Goal: Ask a question

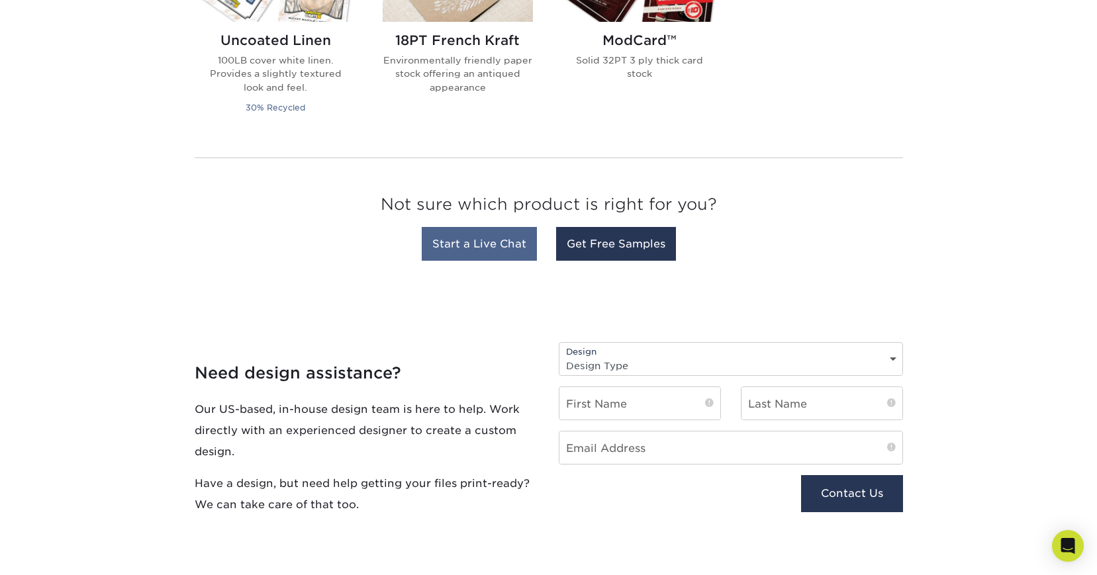
scroll to position [1171, 0]
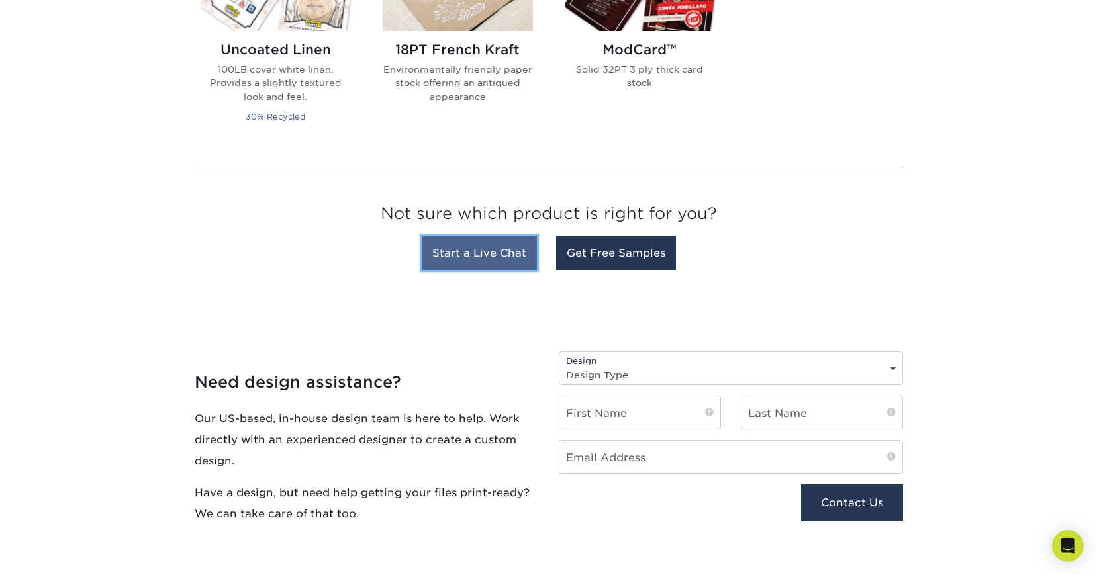
click at [503, 249] on link "Start a Live Chat" at bounding box center [479, 253] width 115 height 34
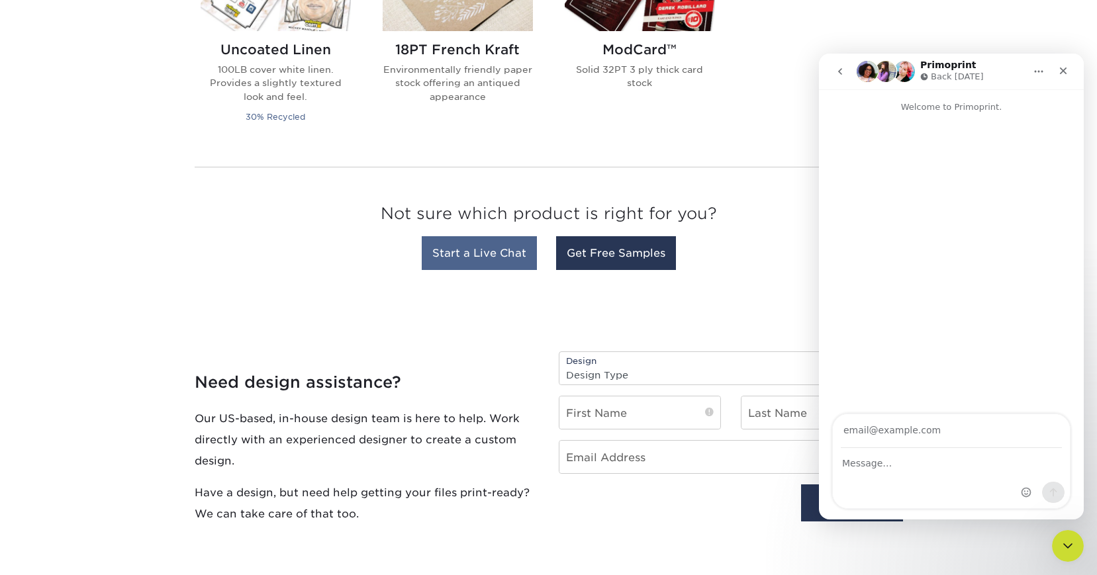
scroll to position [0, 0]
click at [1066, 73] on icon "Close" at bounding box center [1063, 71] width 11 height 11
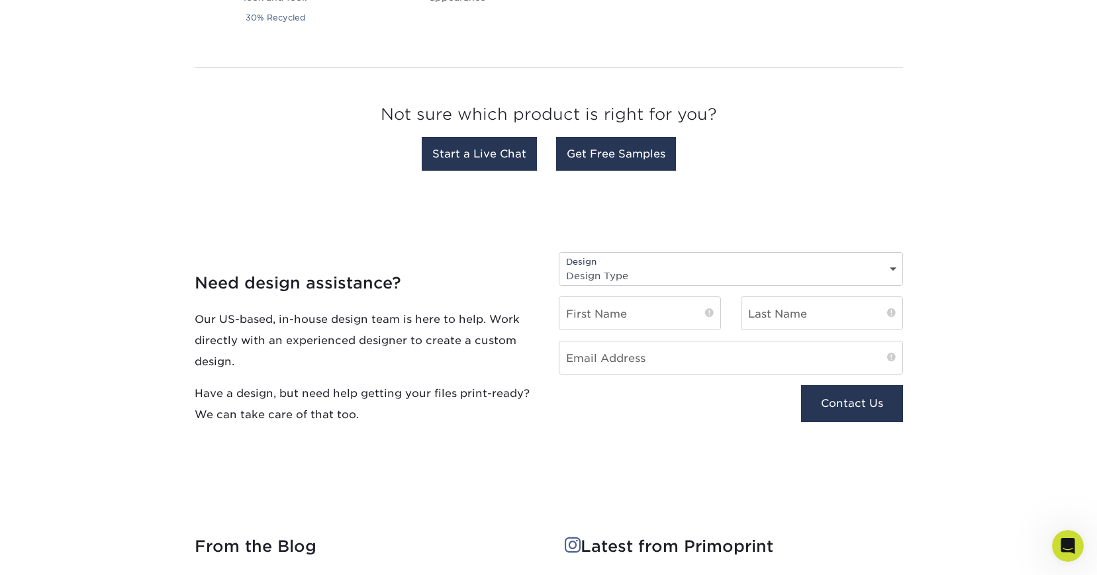
scroll to position [1281, 0]
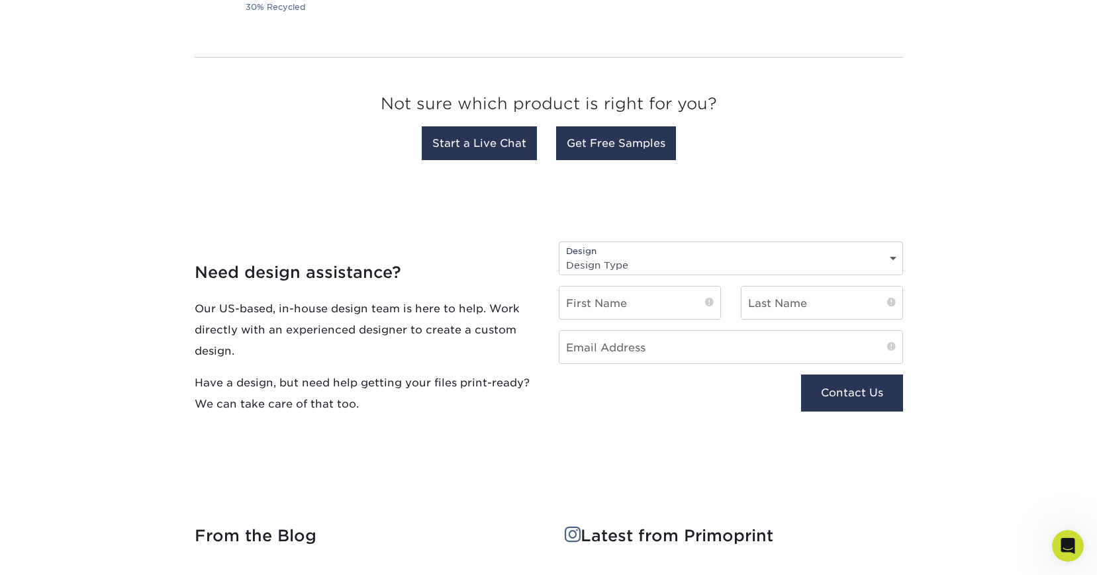
click at [673, 263] on select "Design Type Design Edits New Design" at bounding box center [730, 265] width 343 height 19
select select "New Design"
click at [559, 256] on select "Design Type Design Edits New Design" at bounding box center [730, 265] width 343 height 19
click at [656, 305] on input "text" at bounding box center [639, 303] width 161 height 32
type input "Wiiliam"
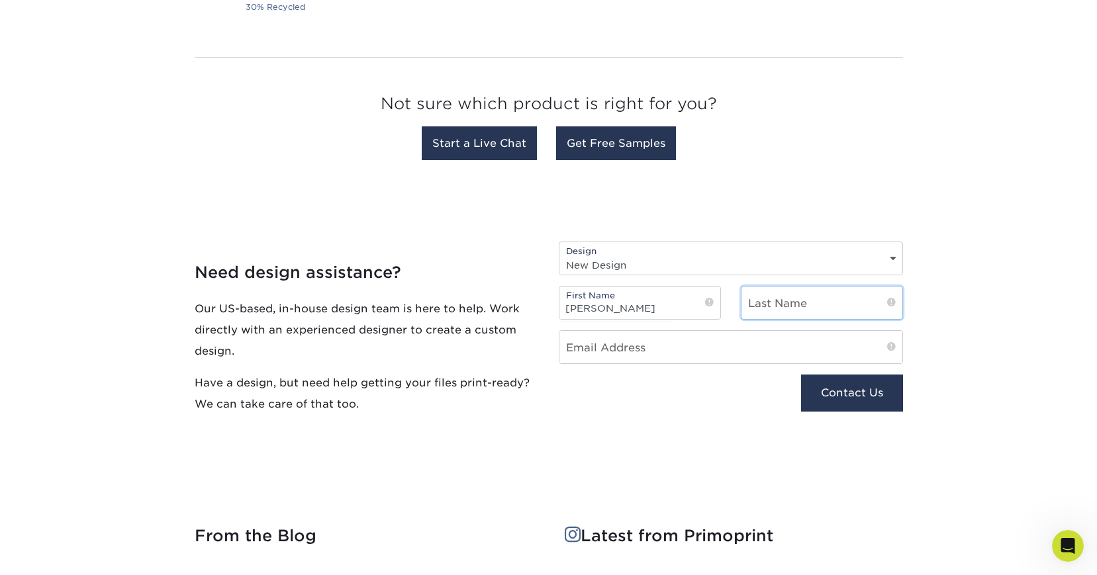
type input "Bradford"
type input "willsbradford@gmail.com"
click at [838, 391] on button "Contact Us" at bounding box center [851, 393] width 101 height 37
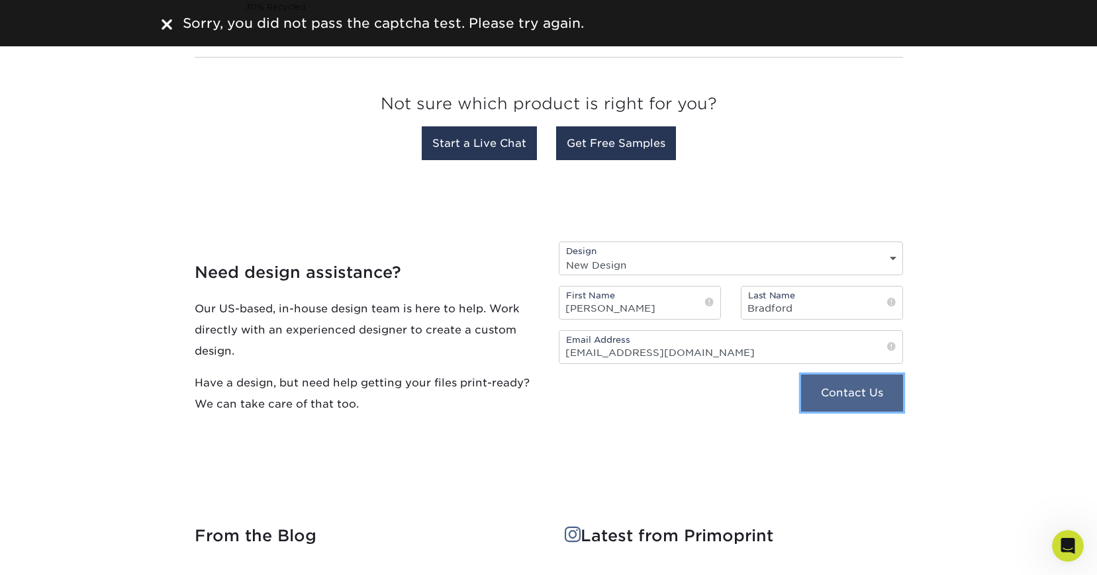
click at [841, 390] on button "Contact Us" at bounding box center [851, 393] width 101 height 37
click at [677, 308] on input "Wiiliam" at bounding box center [639, 303] width 161 height 32
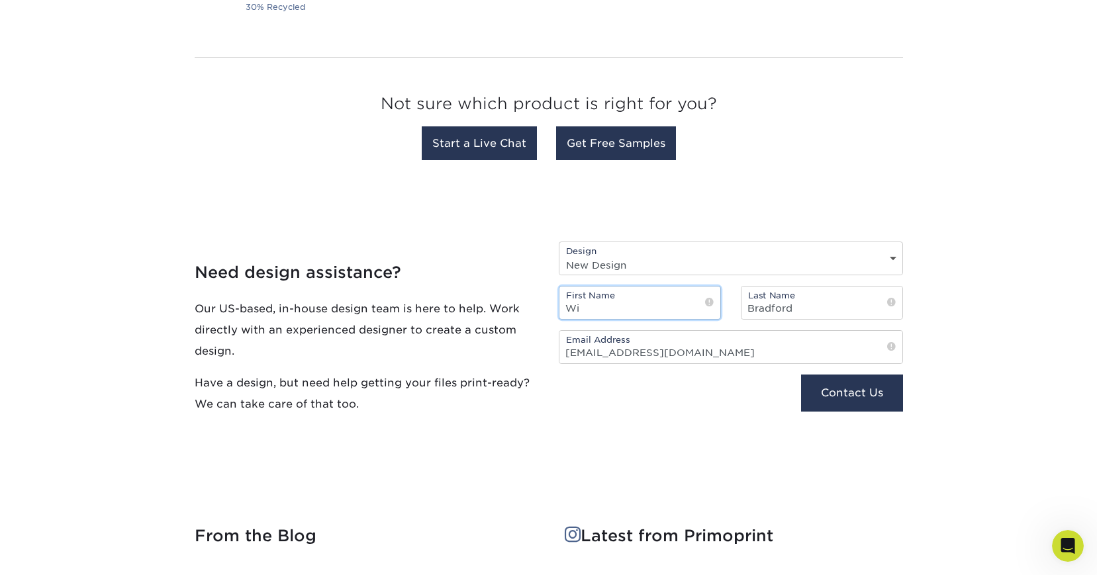
type input "W"
type input "William"
type input "Bradford"
type input "willsbradford@gmail.com"
drag, startPoint x: 919, startPoint y: 499, endPoint x: 875, endPoint y: 433, distance: 79.1
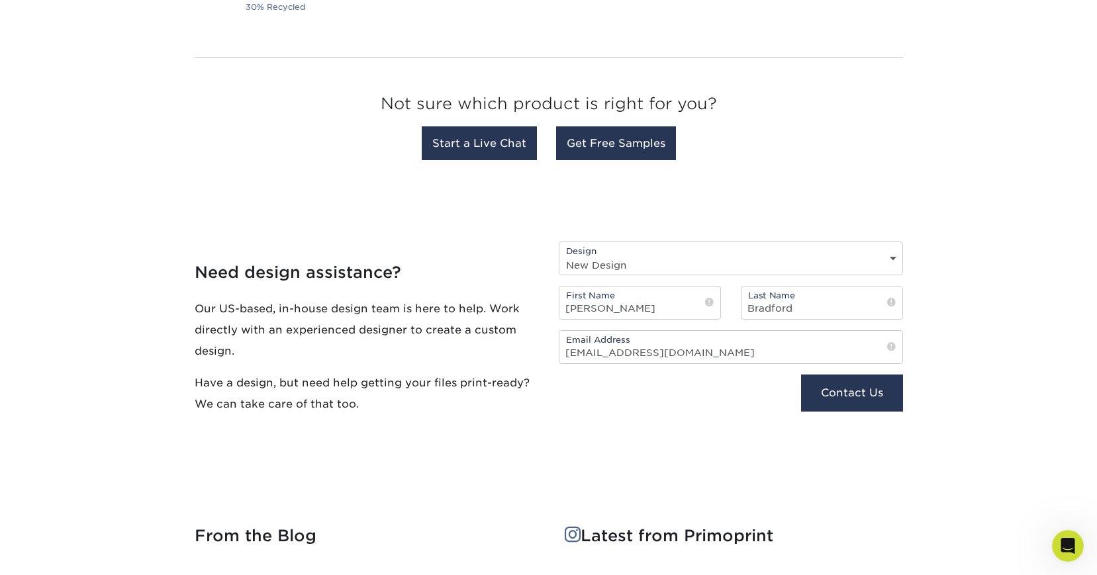
click at [859, 401] on button "Contact Us" at bounding box center [851, 393] width 101 height 37
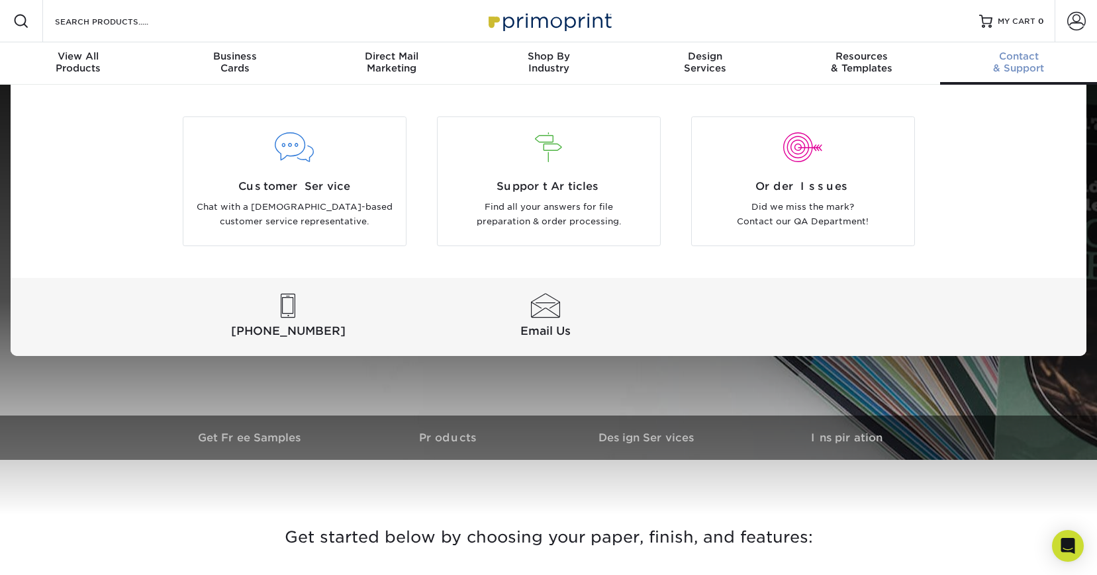
click at [1025, 64] on div "Contact & Support" at bounding box center [1018, 62] width 157 height 24
click at [317, 188] on span "Customer Service" at bounding box center [294, 187] width 203 height 16
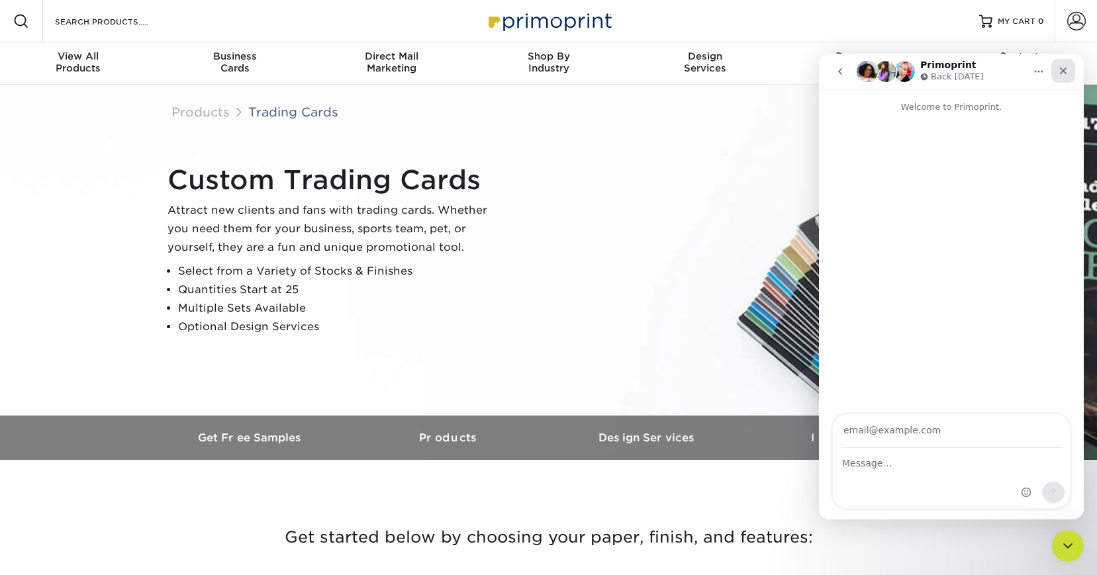
click at [1063, 74] on icon "Close" at bounding box center [1063, 71] width 11 height 11
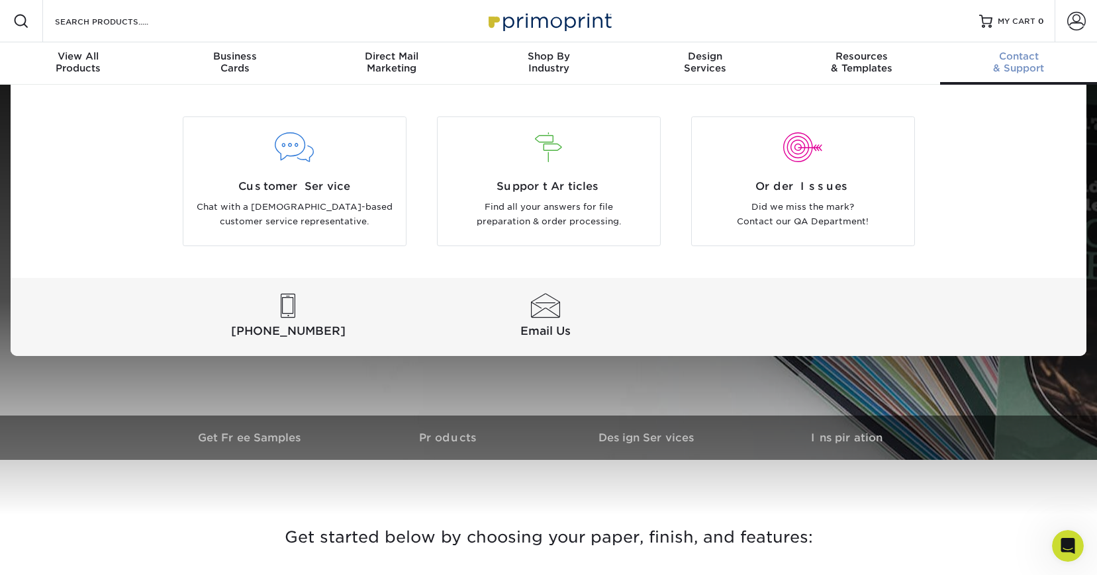
click at [1026, 61] on span "Contact" at bounding box center [1018, 56] width 157 height 12
click at [536, 310] on div at bounding box center [546, 306] width 252 height 24
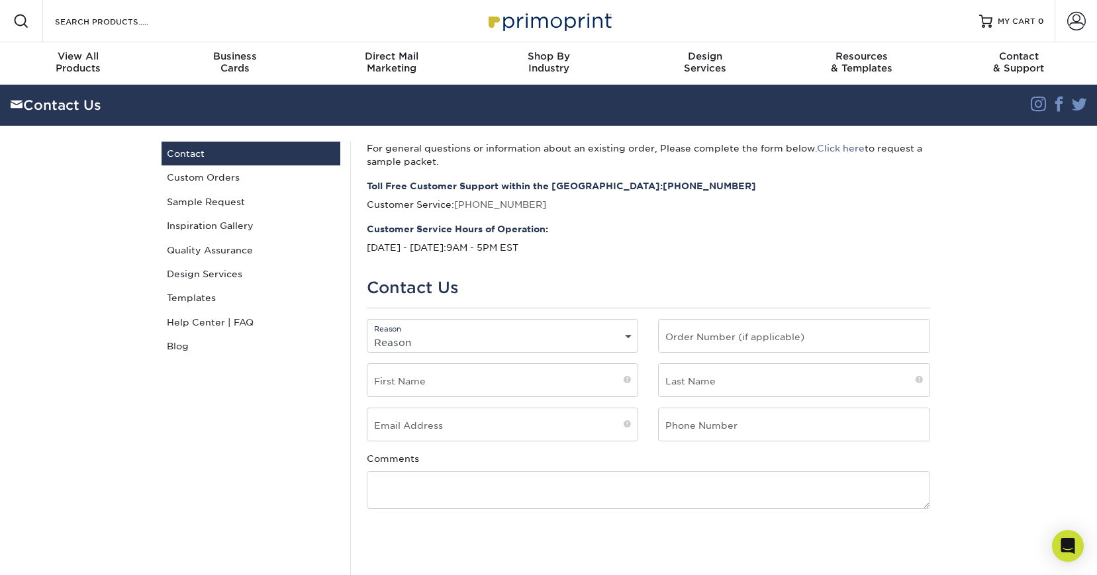
click at [534, 335] on select "Reason General File Preparation Order Status Online Design Issue with your prin…" at bounding box center [502, 342] width 271 height 19
select select "Custom Order"
click at [367, 333] on select "Reason General File Preparation Order Status Online Design Issue with your prin…" at bounding box center [502, 342] width 271 height 19
click at [488, 378] on input "text" at bounding box center [502, 380] width 271 height 32
type input "William"
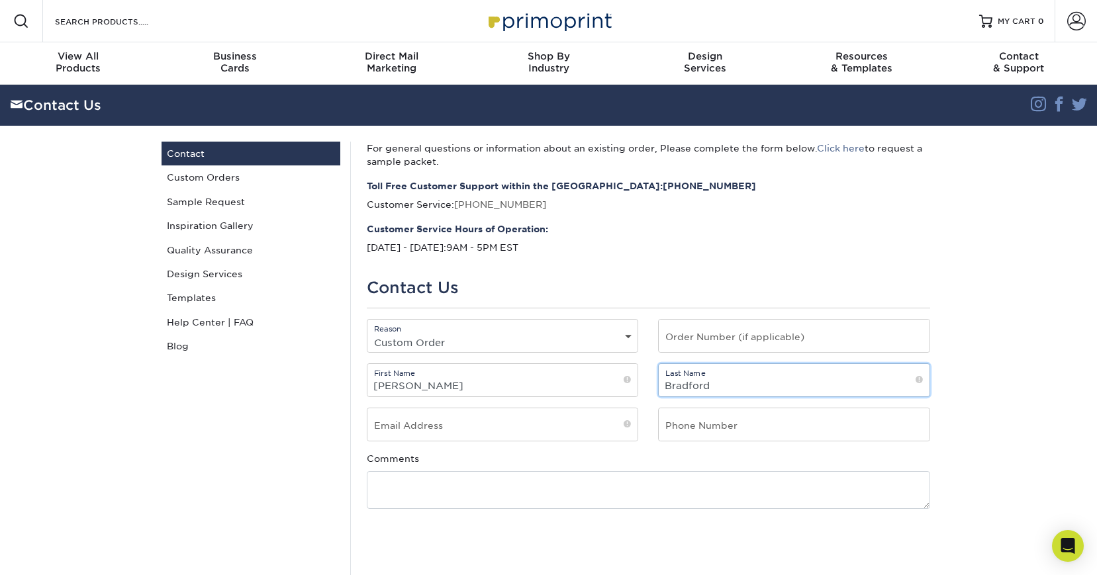
type input "Bradford"
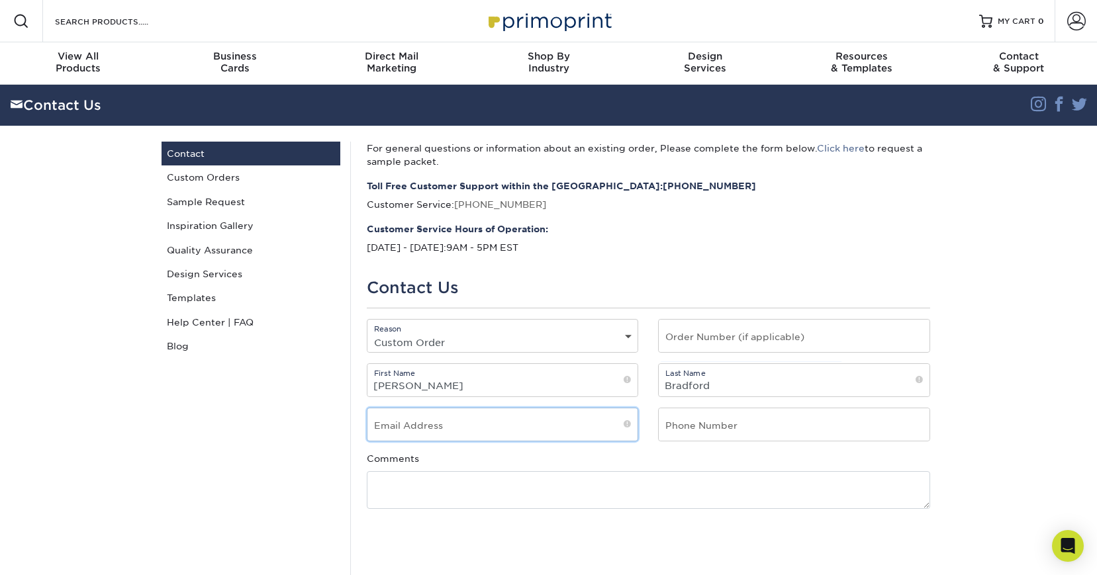
click at [438, 419] on input "email" at bounding box center [502, 424] width 271 height 32
type input "willsbradford@gmail.com"
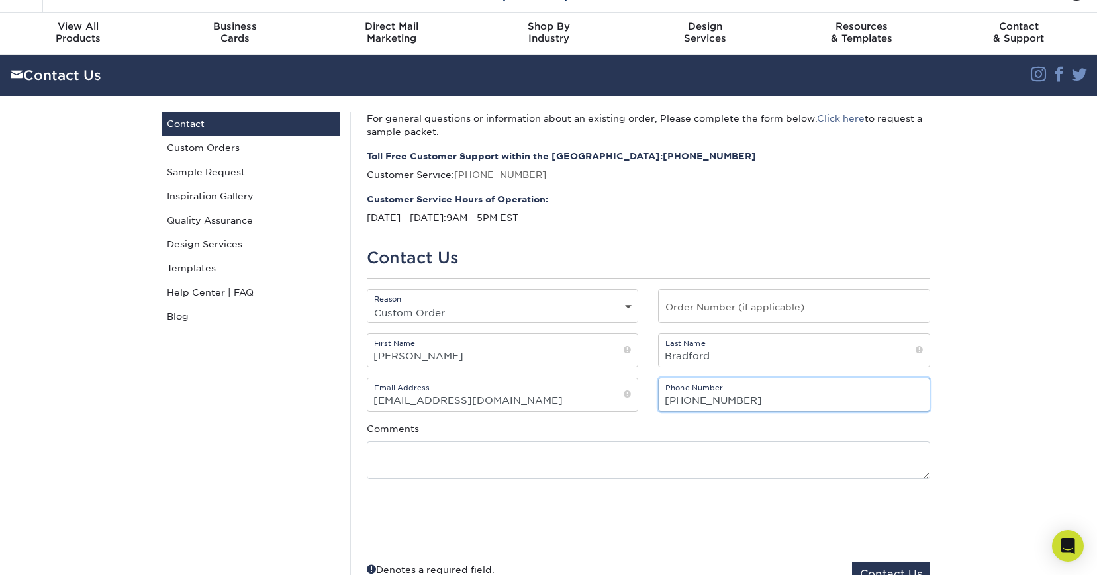
scroll to position [83, 0]
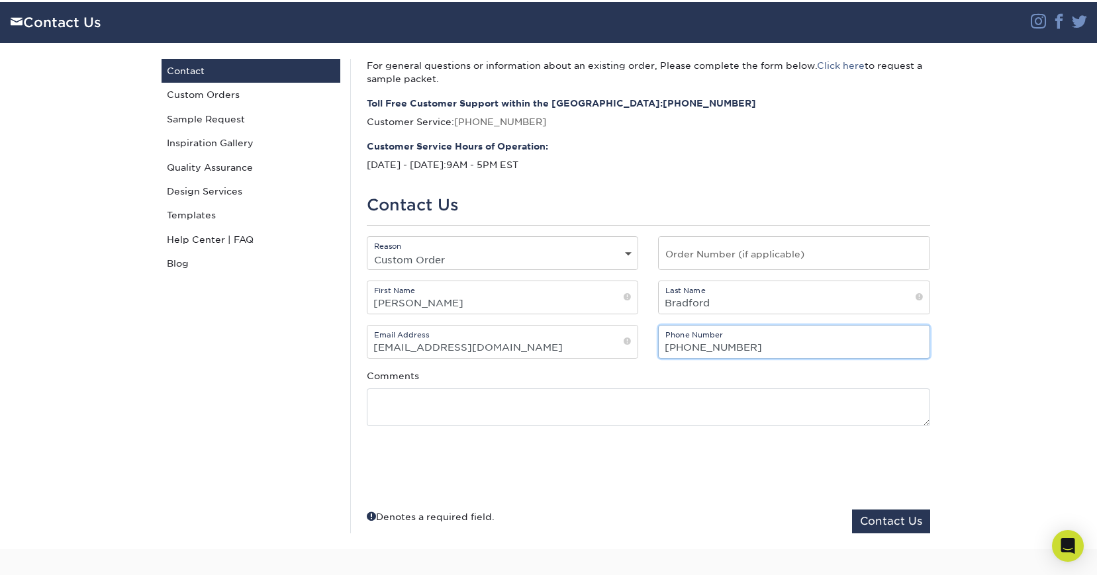
type input "480-277-5943"
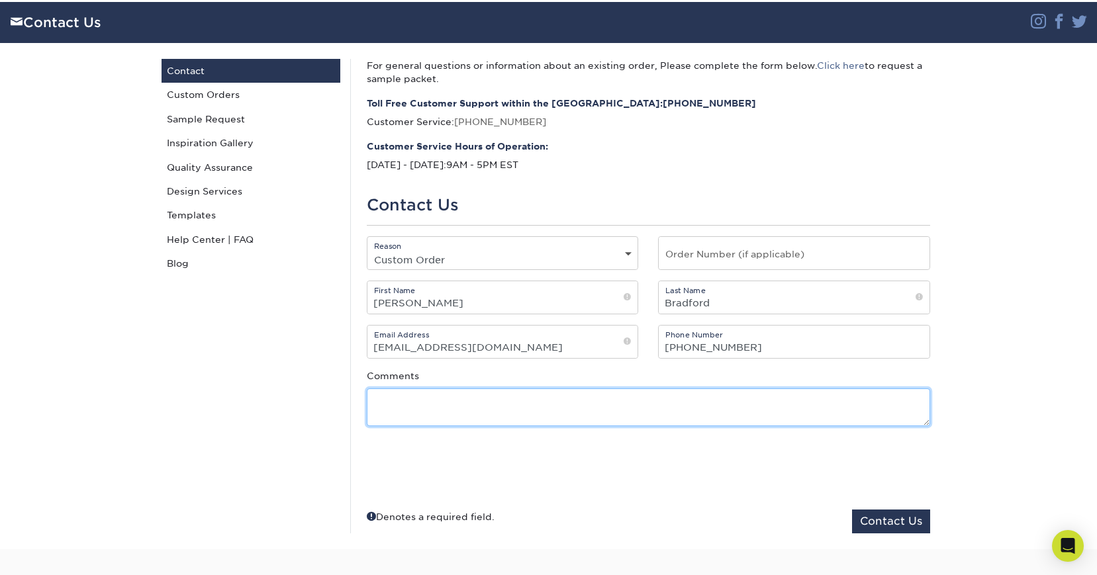
click at [426, 406] on textarea at bounding box center [648, 408] width 563 height 38
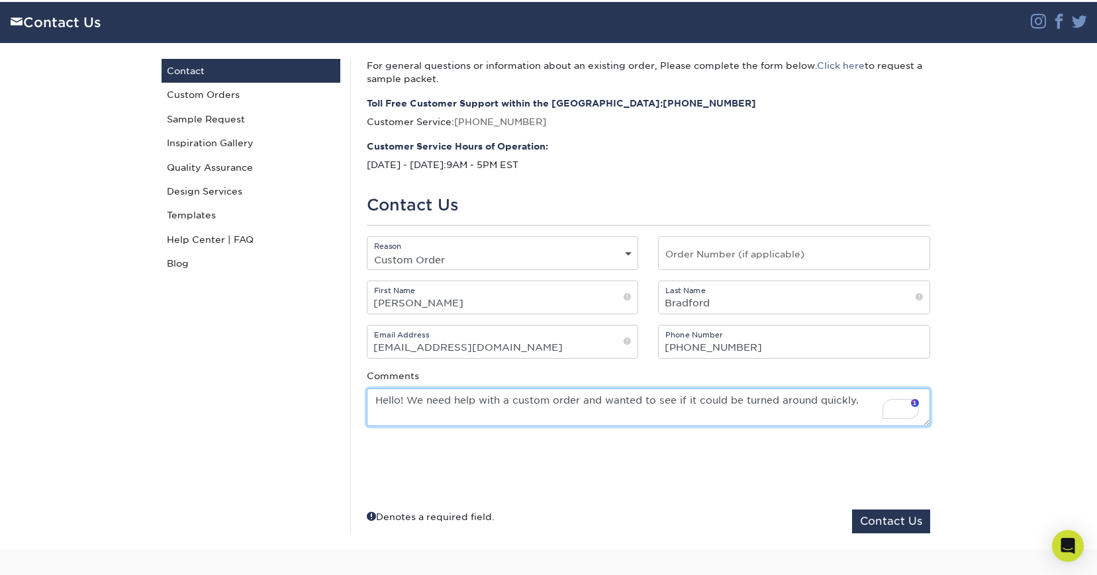
paste textarea "Here is a video that explains how I have everything organized for the card pack…"
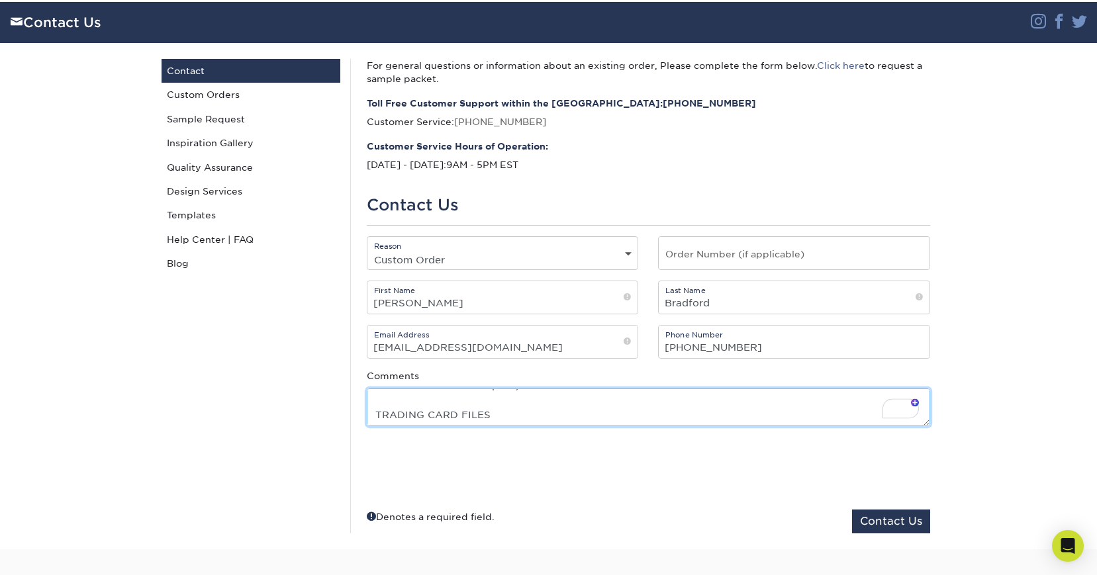
drag, startPoint x: 424, startPoint y: 418, endPoint x: 357, endPoint y: 419, distance: 66.9
click at [357, 419] on div "Comments Hello! We need help with a custom order and wanted to see if it could …" at bounding box center [648, 397] width 583 height 57
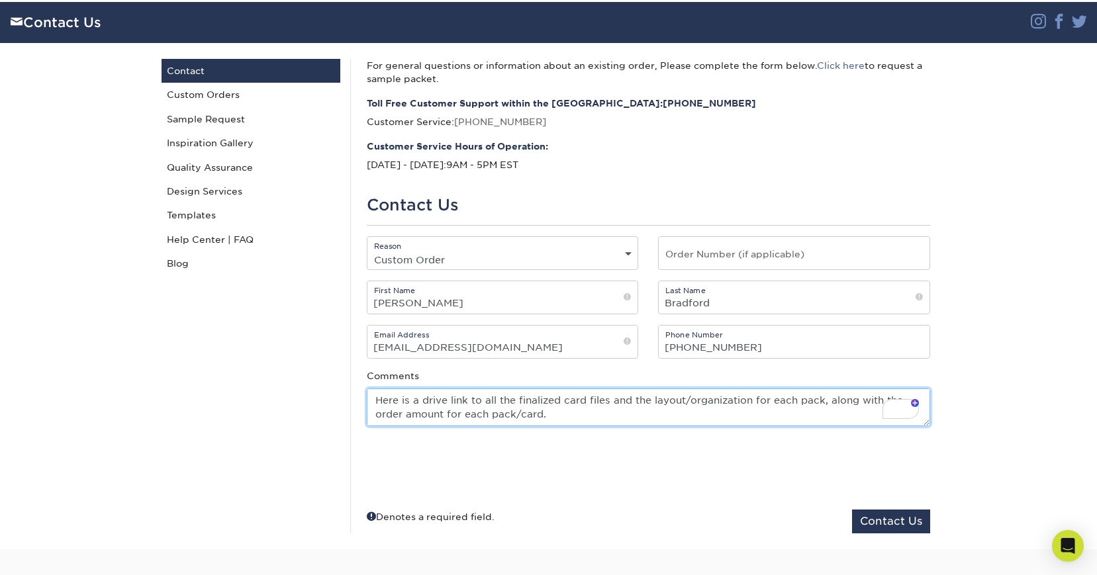
paste textarea "https://drive.google.com/drive/u/2/folders/15qV-2bOTP5I3dp2kB2hGz8DrVEB1NlpK"
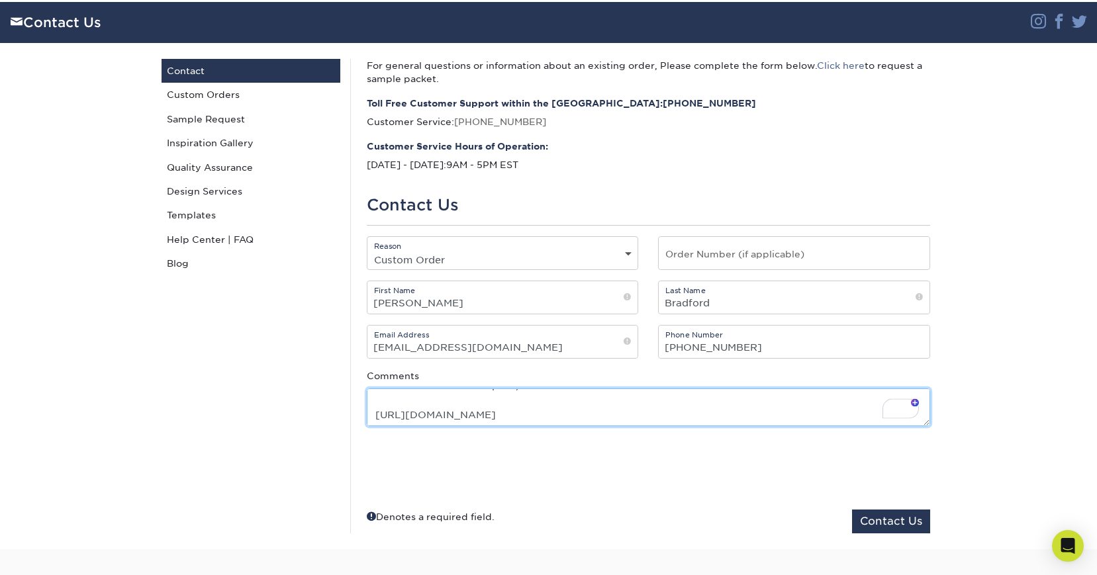
type textarea "Hello! We need help with a custom order and wanted to see if it could be turned…"
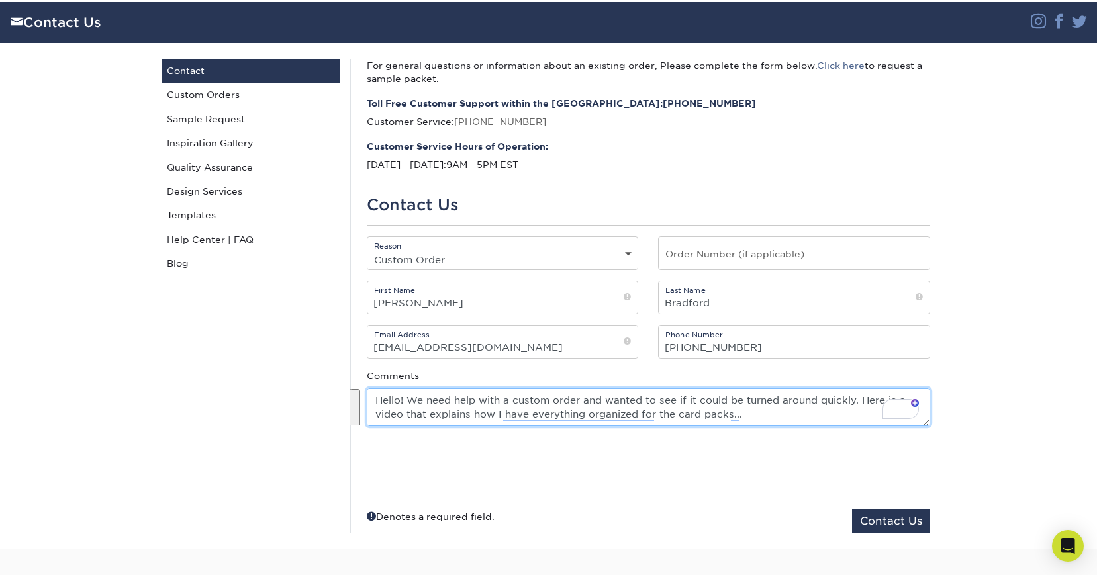
drag, startPoint x: 812, startPoint y: 415, endPoint x: 283, endPoint y: 352, distance: 532.8
click at [284, 352] on div "Contact Us Contact Custom Orders Sample Request Inspiration Gallery Quality Ass…" at bounding box center [549, 296] width 794 height 506
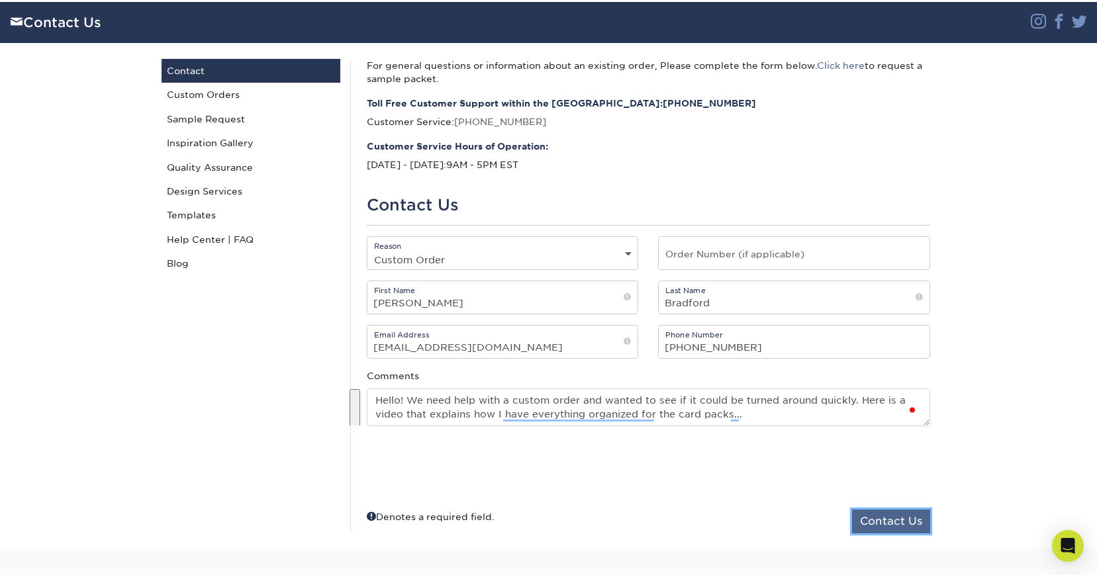
click at [878, 522] on button "Contact Us" at bounding box center [891, 522] width 78 height 24
